Goal: Find specific page/section: Find specific page/section

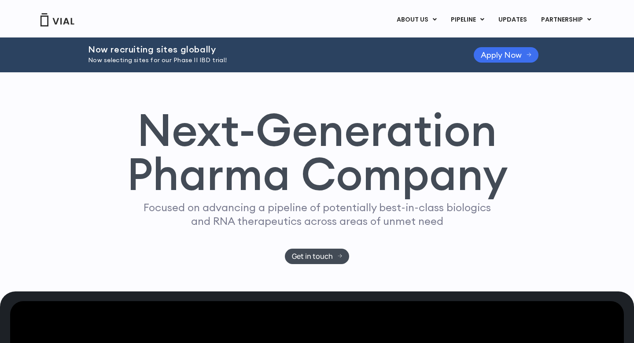
click at [535, 53] on link "Apply Now" at bounding box center [506, 54] width 65 height 15
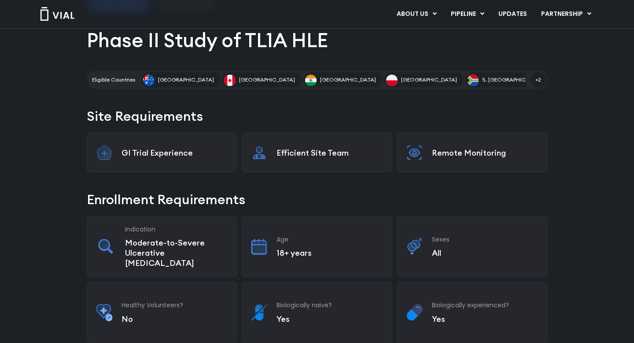
scroll to position [118, 0]
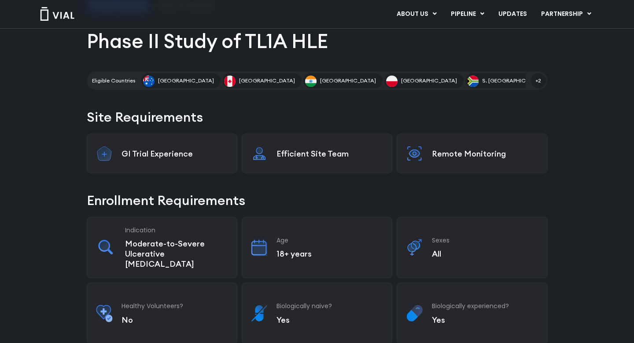
click at [239, 82] on span "[GEOGRAPHIC_DATA]" at bounding box center [267, 81] width 56 height 8
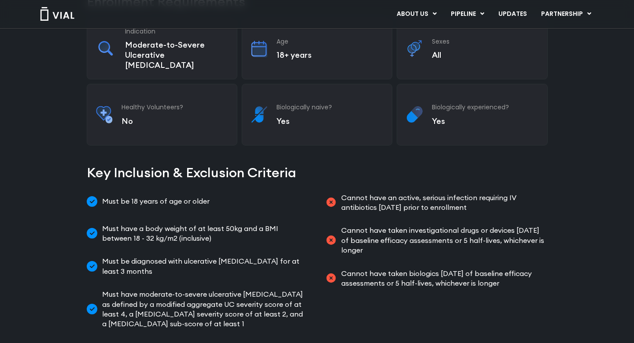
scroll to position [320, 0]
